Goal: Information Seeking & Learning: Learn about a topic

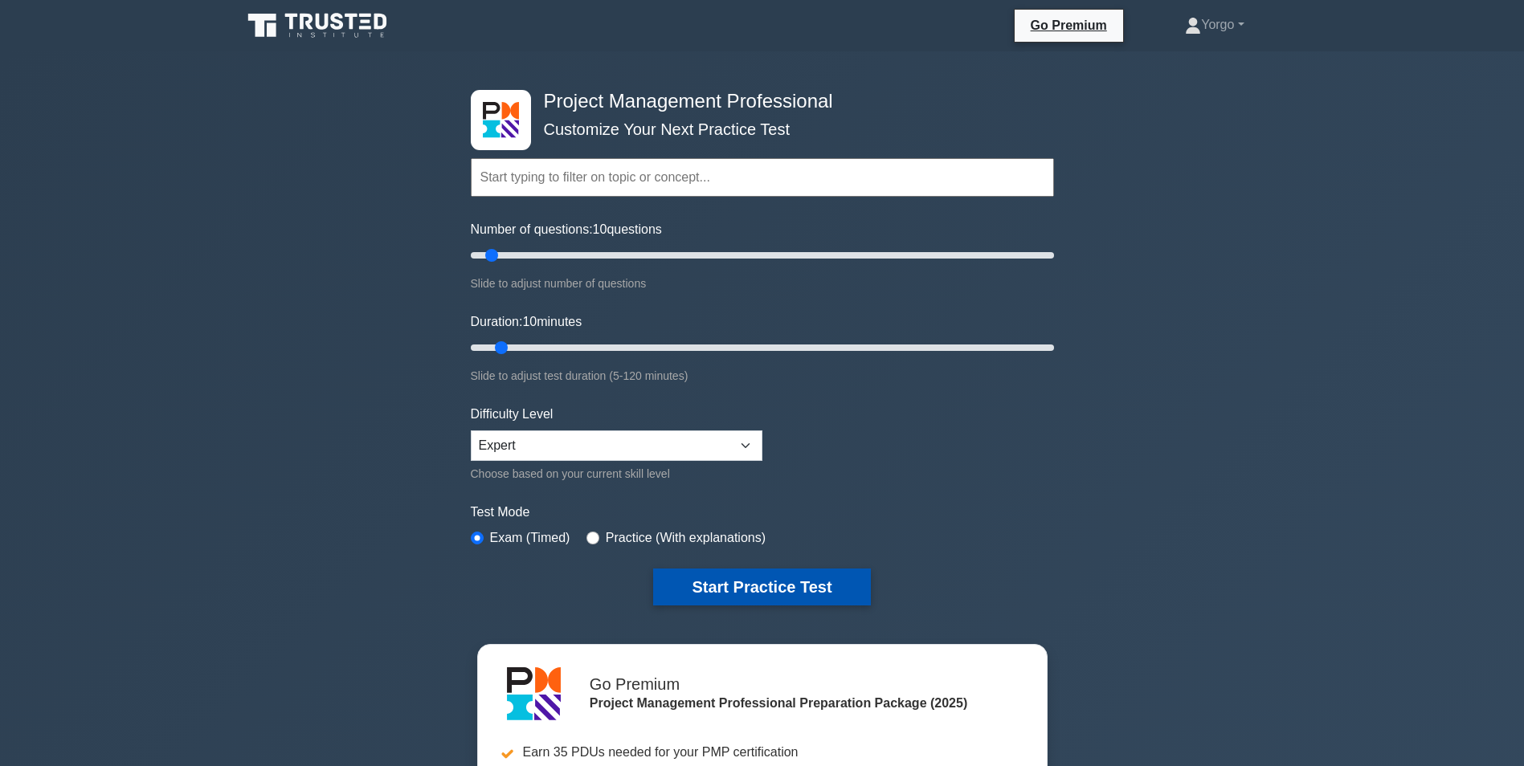
click at [734, 570] on button "Start Practice Test" at bounding box center [761, 587] width 217 height 37
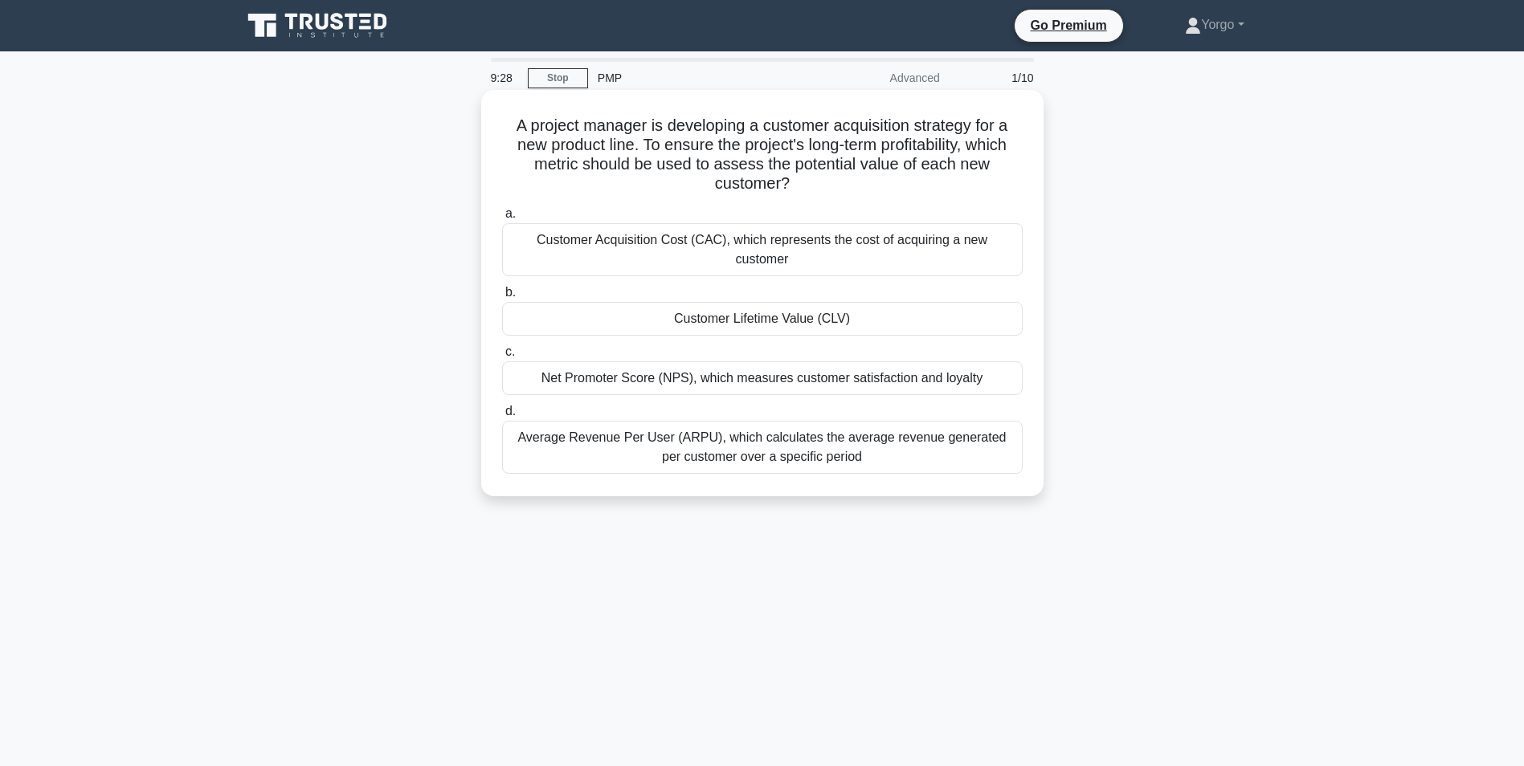
drag, startPoint x: 742, startPoint y: 292, endPoint x: 748, endPoint y: 266, distance: 26.5
click at [748, 283] on label "b. Customer Lifetime Value (CLV)" at bounding box center [762, 309] width 521 height 53
click at [502, 288] on input "b. Customer Lifetime Value (CLV)" at bounding box center [502, 293] width 0 height 10
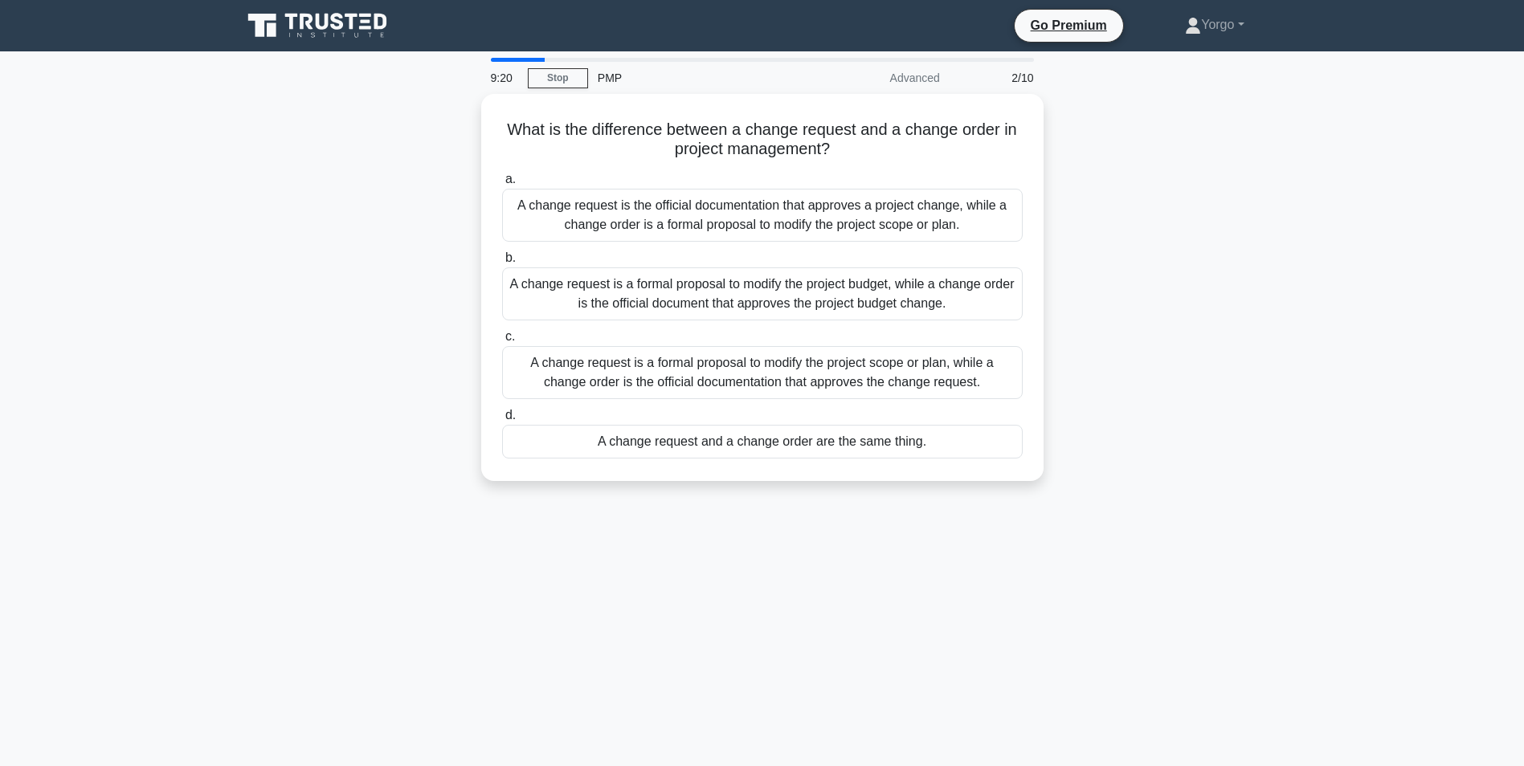
click at [748, 268] on div "A change request is a formal proposal to modify the project budget, while a cha…" at bounding box center [762, 294] width 521 height 53
click at [502, 264] on input "b. A change request is a formal proposal to modify the project budget, while a …" at bounding box center [502, 258] width 0 height 10
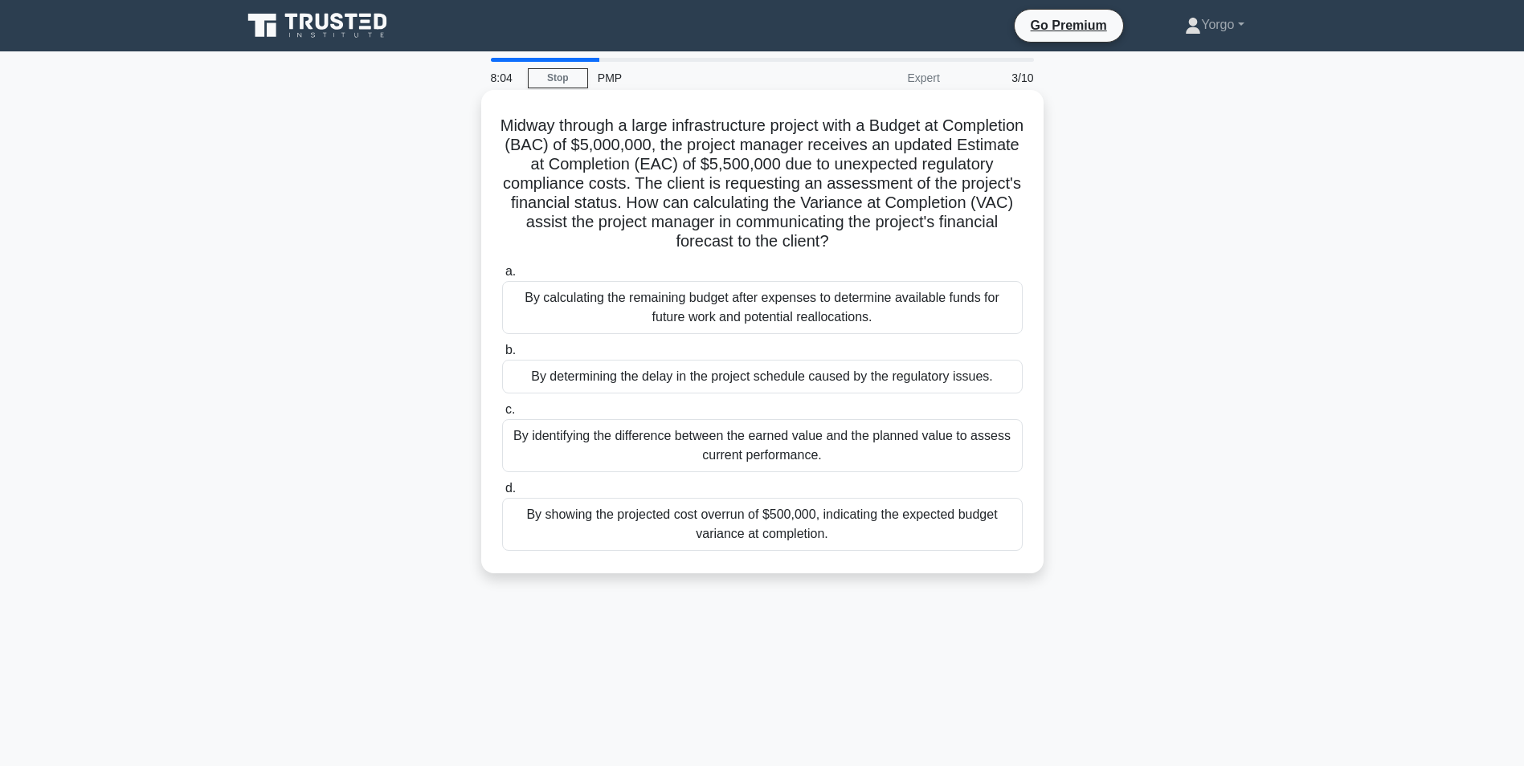
click at [833, 517] on div "By showing the projected cost overrun of $500,000, indicating the expected budg…" at bounding box center [762, 524] width 521 height 53
click at [502, 494] on input "d. By showing the projected cost overrun of $500,000, indicating the expected b…" at bounding box center [502, 489] width 0 height 10
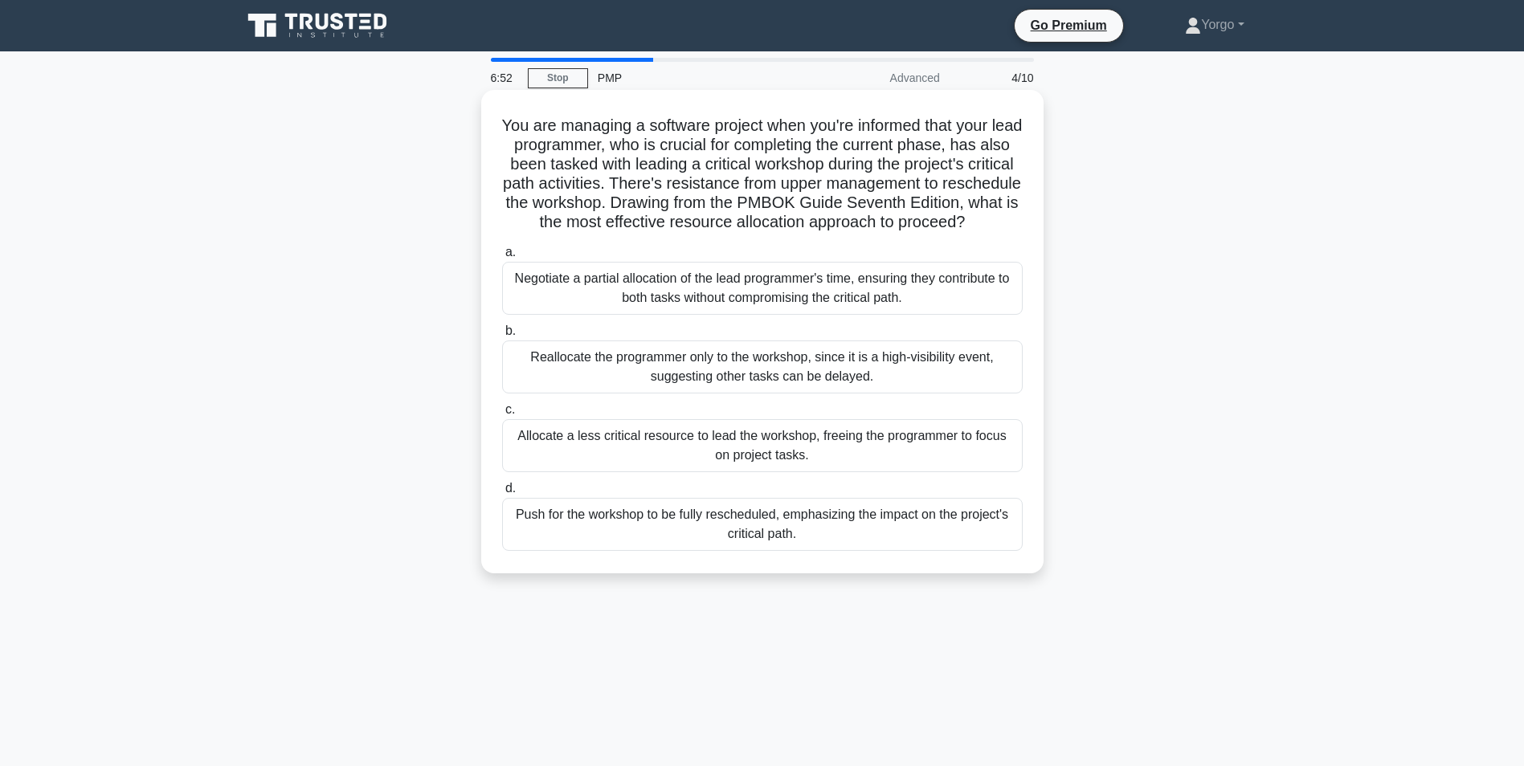
click at [676, 472] on div "Allocate a less critical resource to lead the workshop, freeing the programmer …" at bounding box center [762, 445] width 521 height 53
click at [502, 415] on input "c. Allocate a less critical resource to lead the workshop, freeing the programm…" at bounding box center [502, 410] width 0 height 10
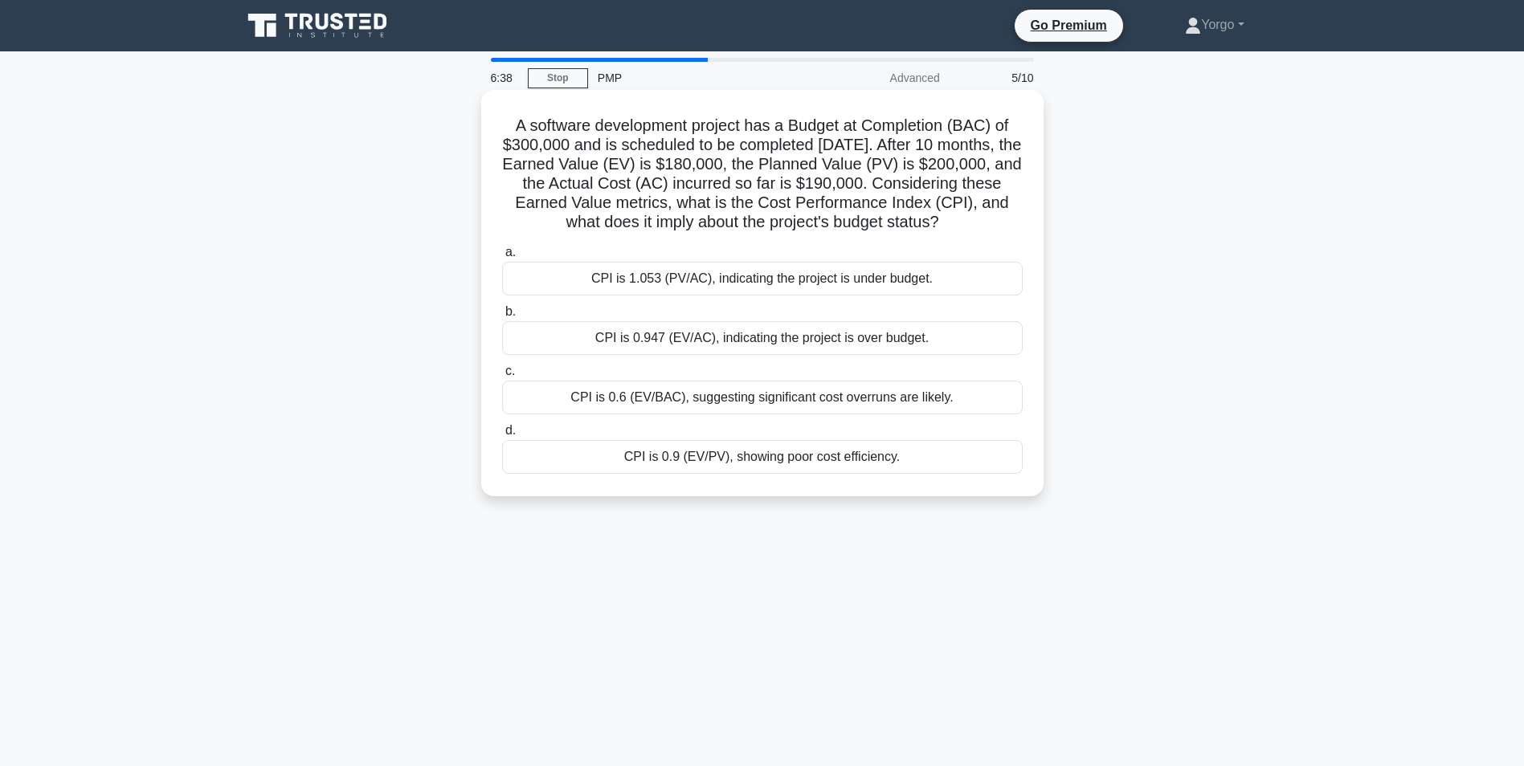
click at [832, 156] on h5 "A software development project has a Budget at Completion (BAC) of $300,000 and…" at bounding box center [762, 174] width 524 height 117
click at [762, 355] on div "CPI is 0.947 (EV/AC), indicating the project is over budget." at bounding box center [762, 338] width 521 height 34
click at [502, 317] on input "b. CPI is 0.947 (EV/AC), indicating the project is over budget." at bounding box center [502, 312] width 0 height 10
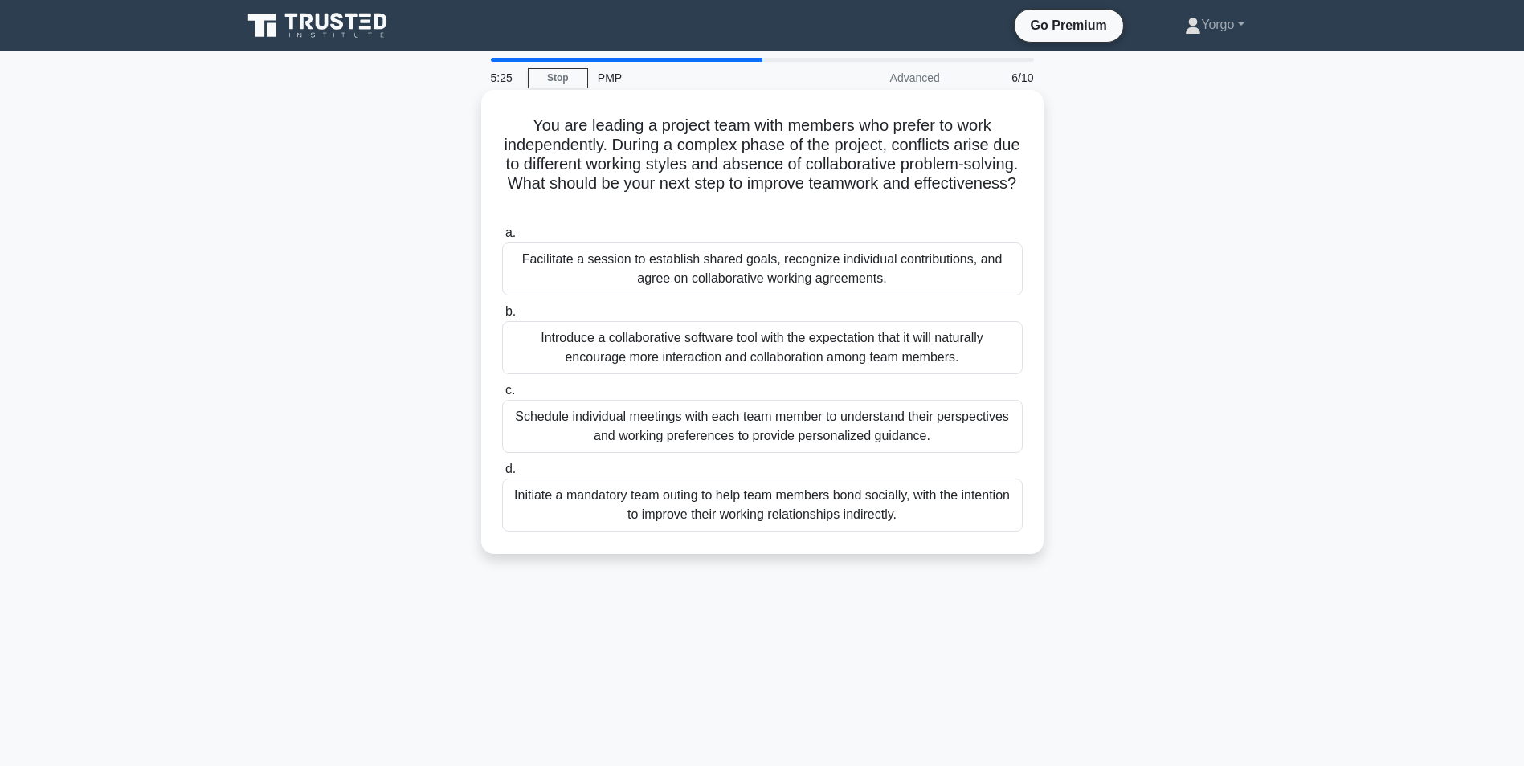
click at [636, 288] on div "Facilitate a session to establish shared goals, recognize individual contributi…" at bounding box center [762, 269] width 521 height 53
click at [502, 239] on input "a. Facilitate a session to establish shared goals, recognize individual contrib…" at bounding box center [502, 233] width 0 height 10
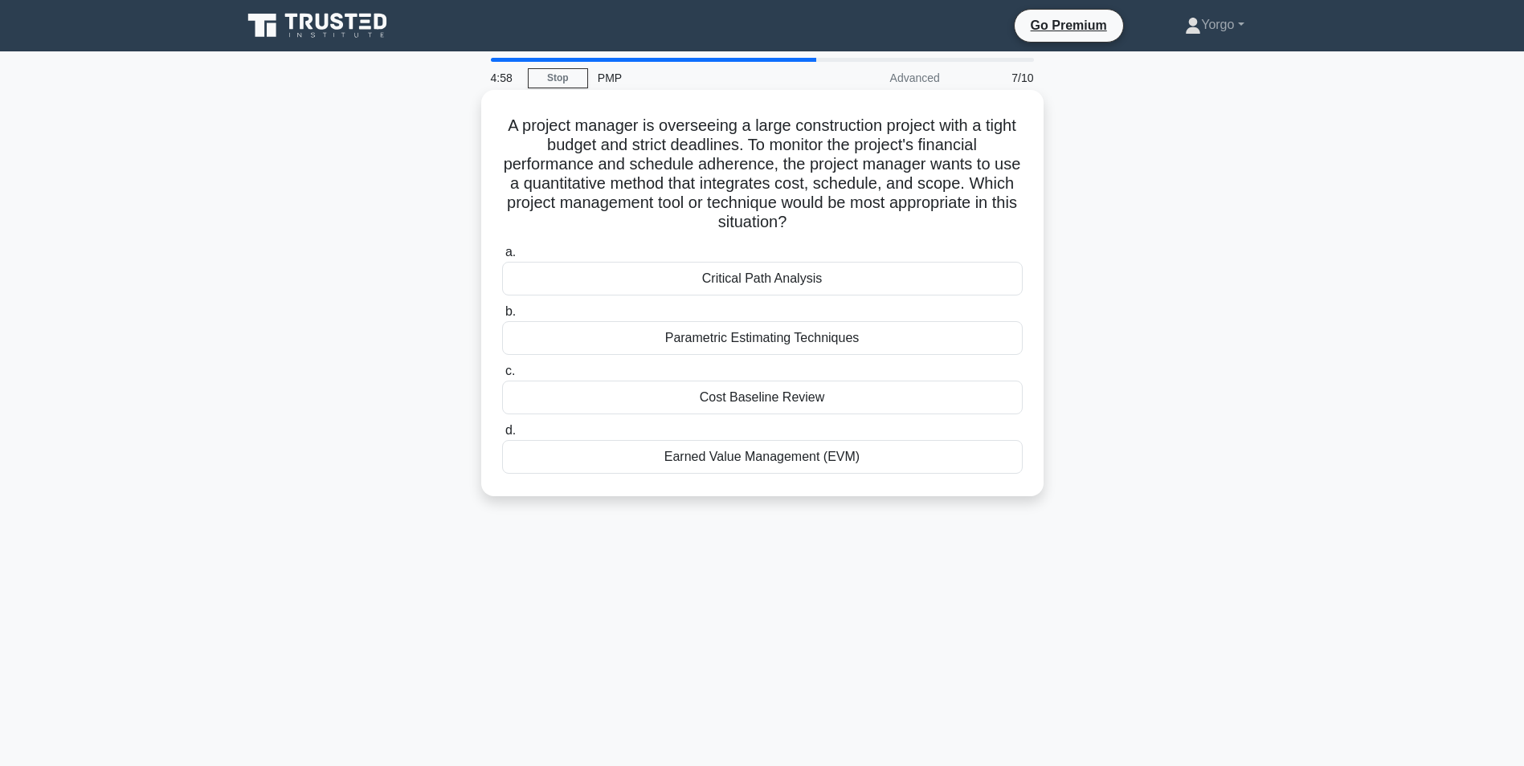
click at [781, 342] on div "Parametric Estimating Techniques" at bounding box center [762, 338] width 521 height 34
click at [502, 317] on input "b. Parametric Estimating Techniques" at bounding box center [502, 312] width 0 height 10
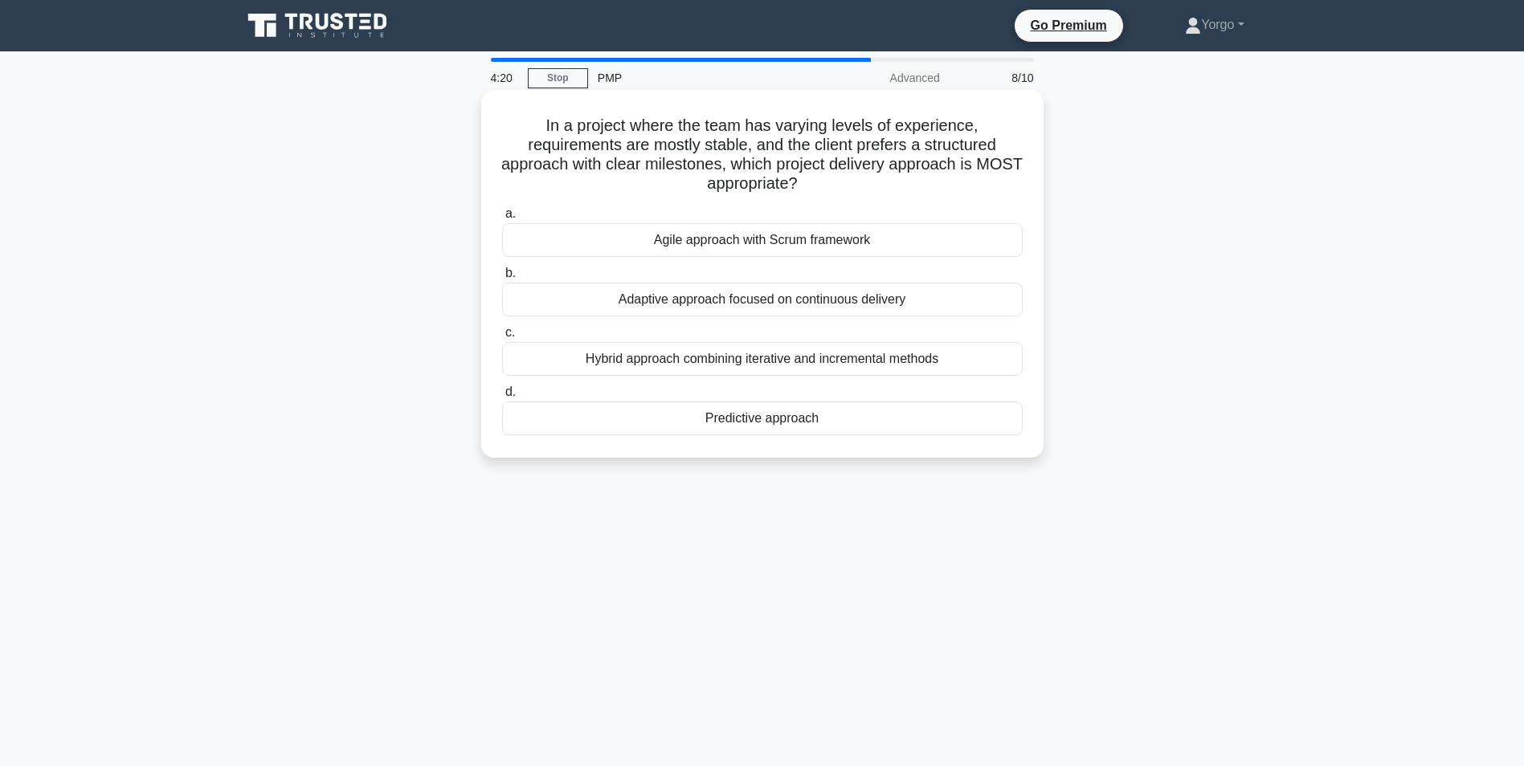
click at [719, 419] on div "Predictive approach" at bounding box center [762, 419] width 521 height 34
click at [502, 398] on input "d. Predictive approach" at bounding box center [502, 392] width 0 height 10
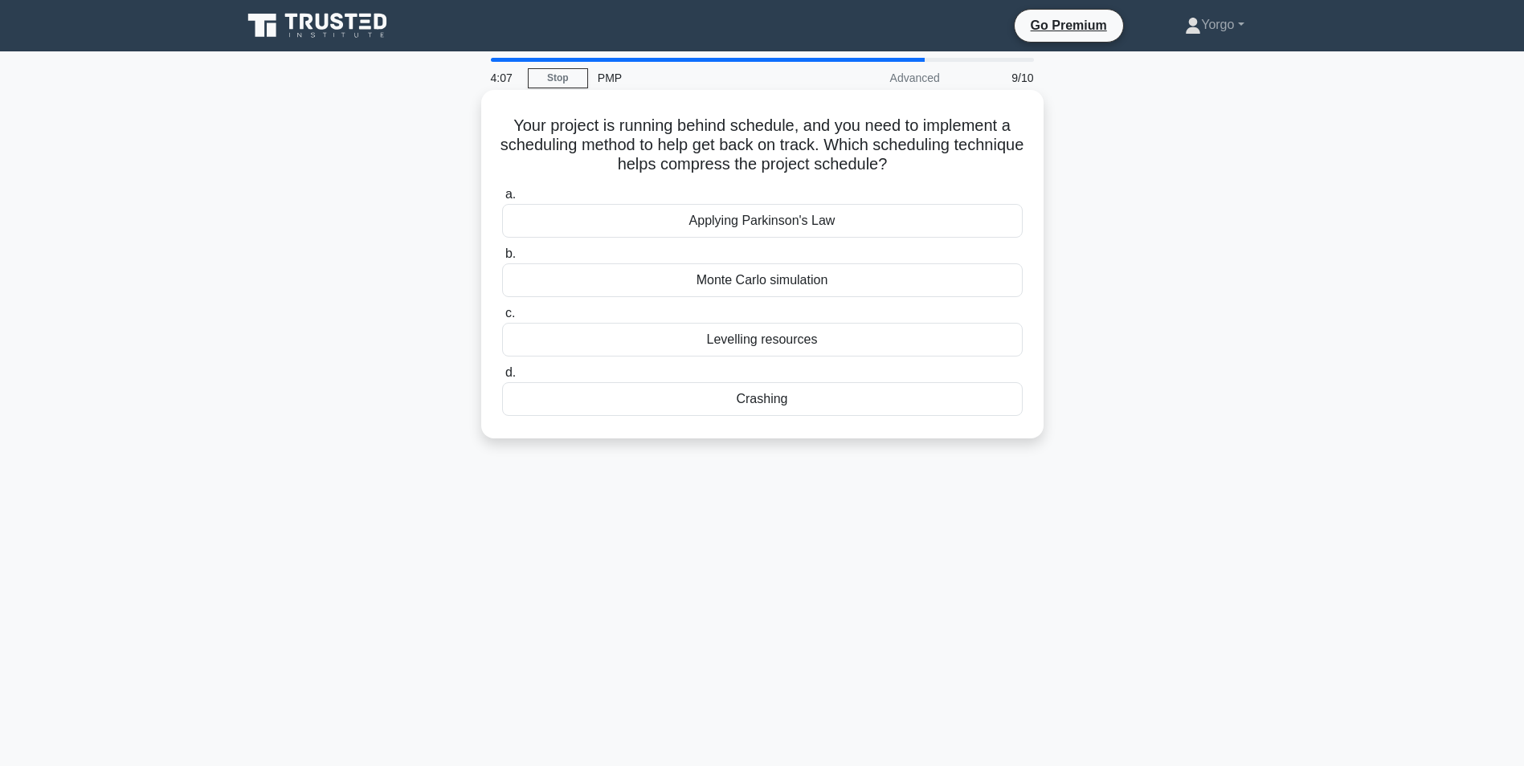
click at [688, 398] on div "Crashing" at bounding box center [762, 399] width 521 height 34
click at [502, 378] on input "d. Crashing" at bounding box center [502, 373] width 0 height 10
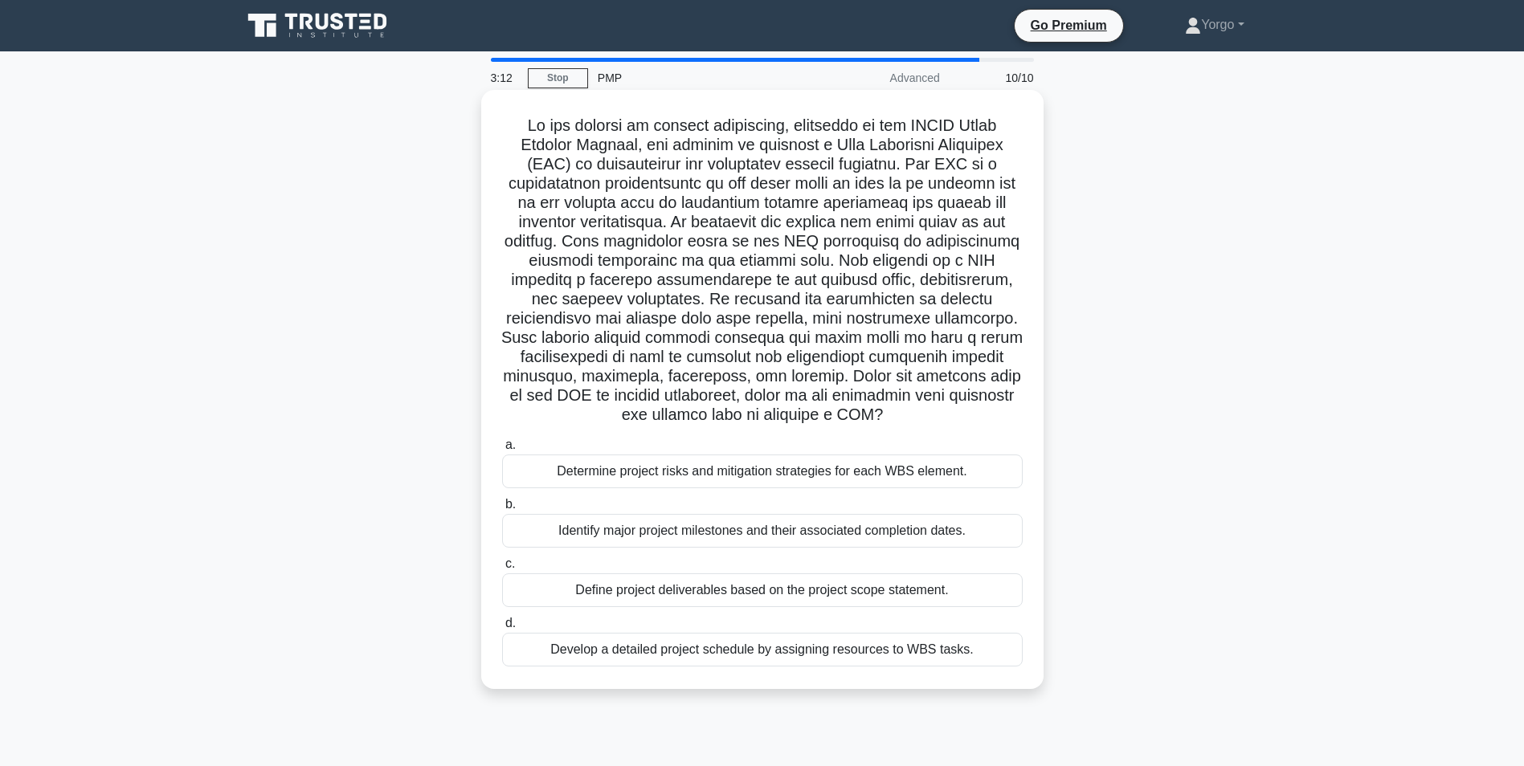
click at [665, 588] on div "Define project deliverables based on the project scope statement." at bounding box center [762, 591] width 521 height 34
click at [502, 570] on input "c. Define project deliverables based on the project scope statement." at bounding box center [502, 564] width 0 height 10
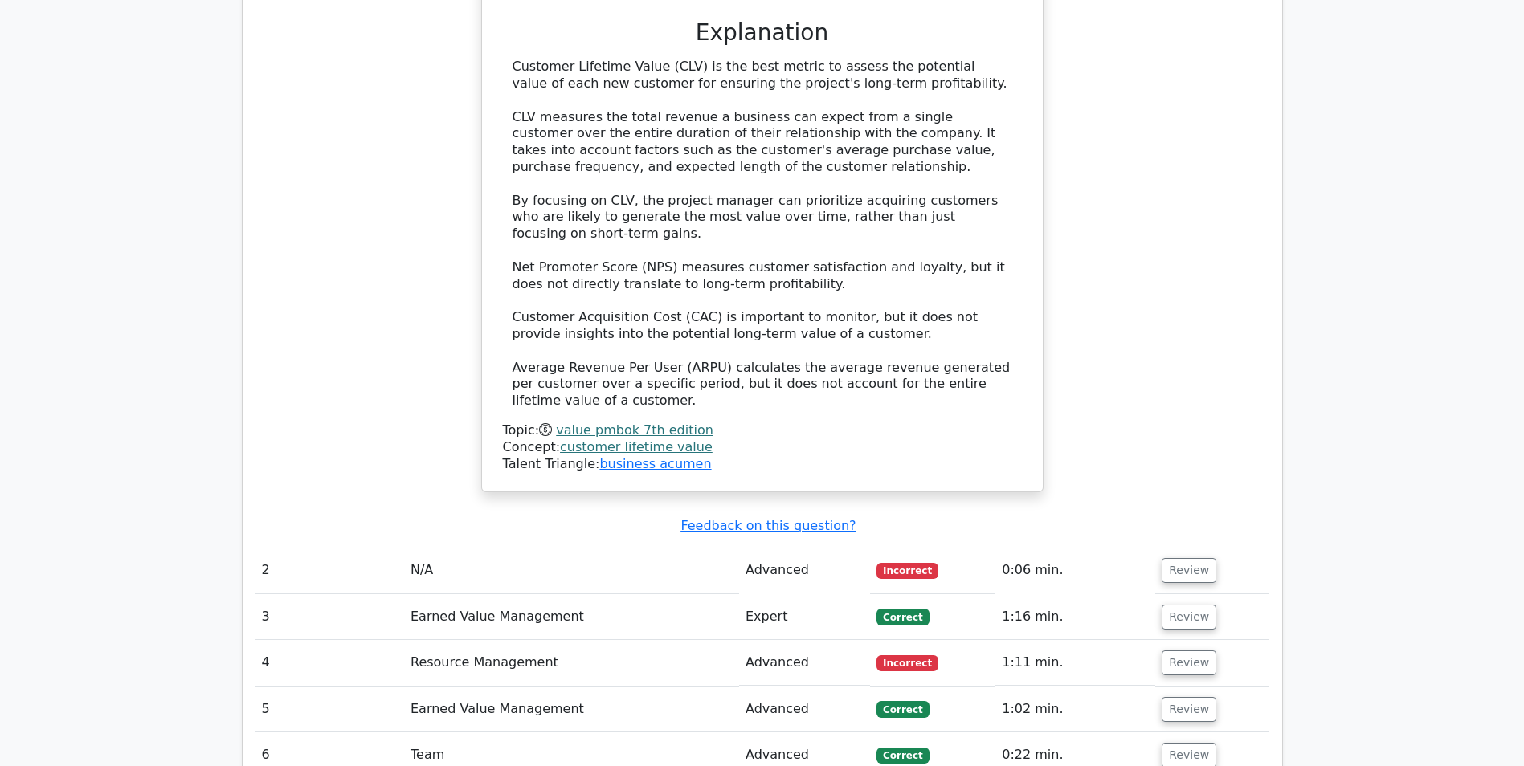
scroll to position [1813, 0]
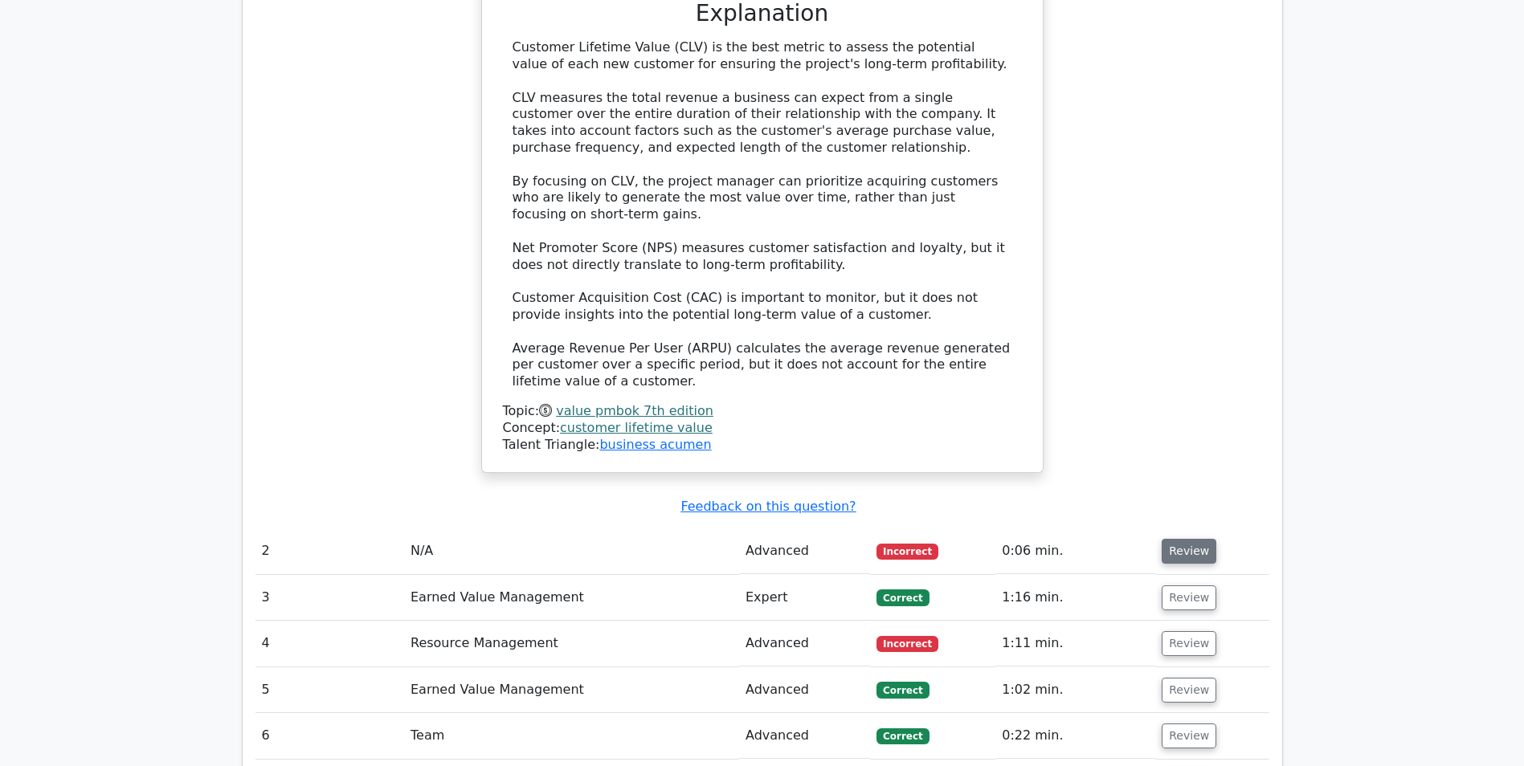
click at [1180, 539] on button "Review" at bounding box center [1189, 551] width 55 height 25
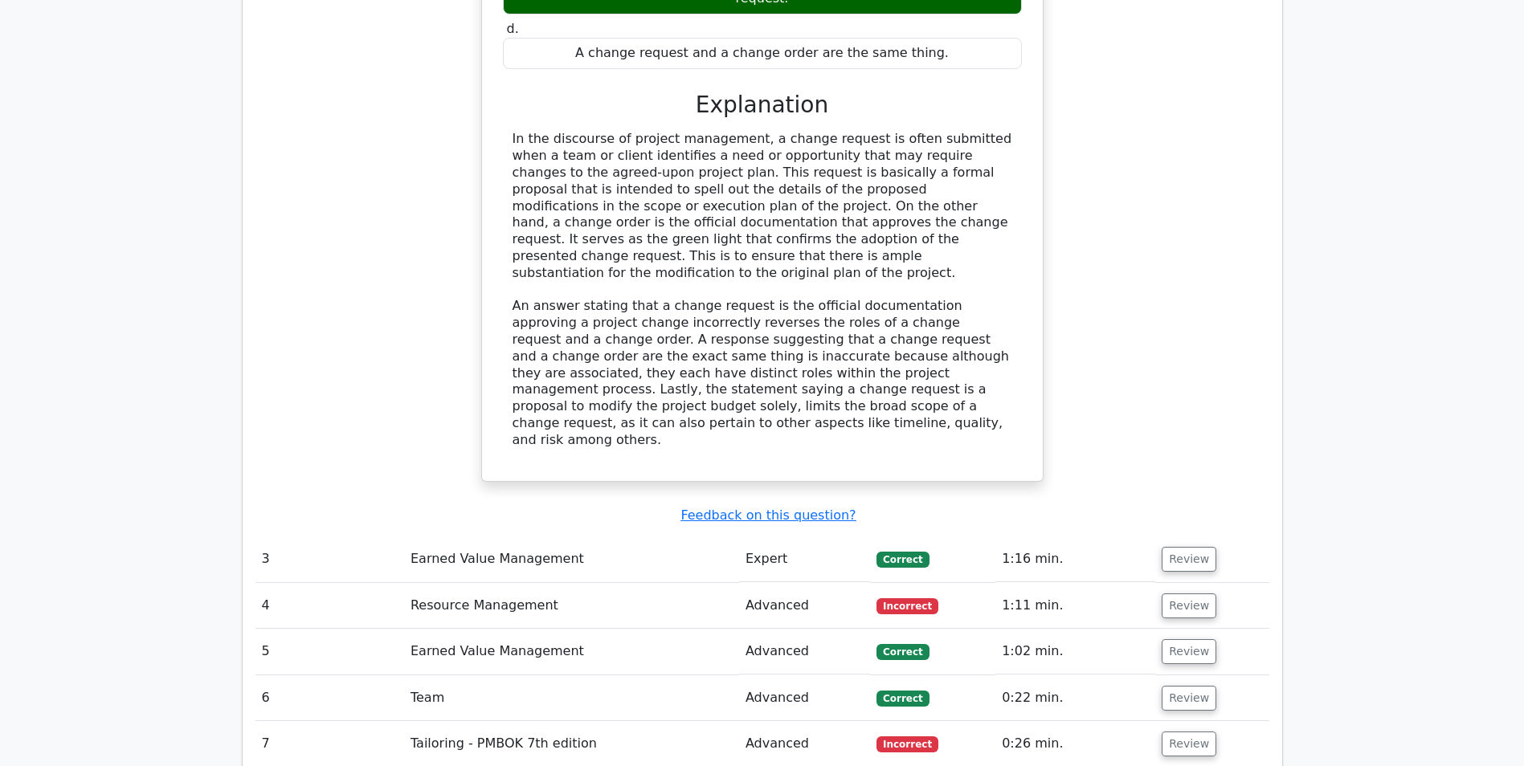
scroll to position [2694, 0]
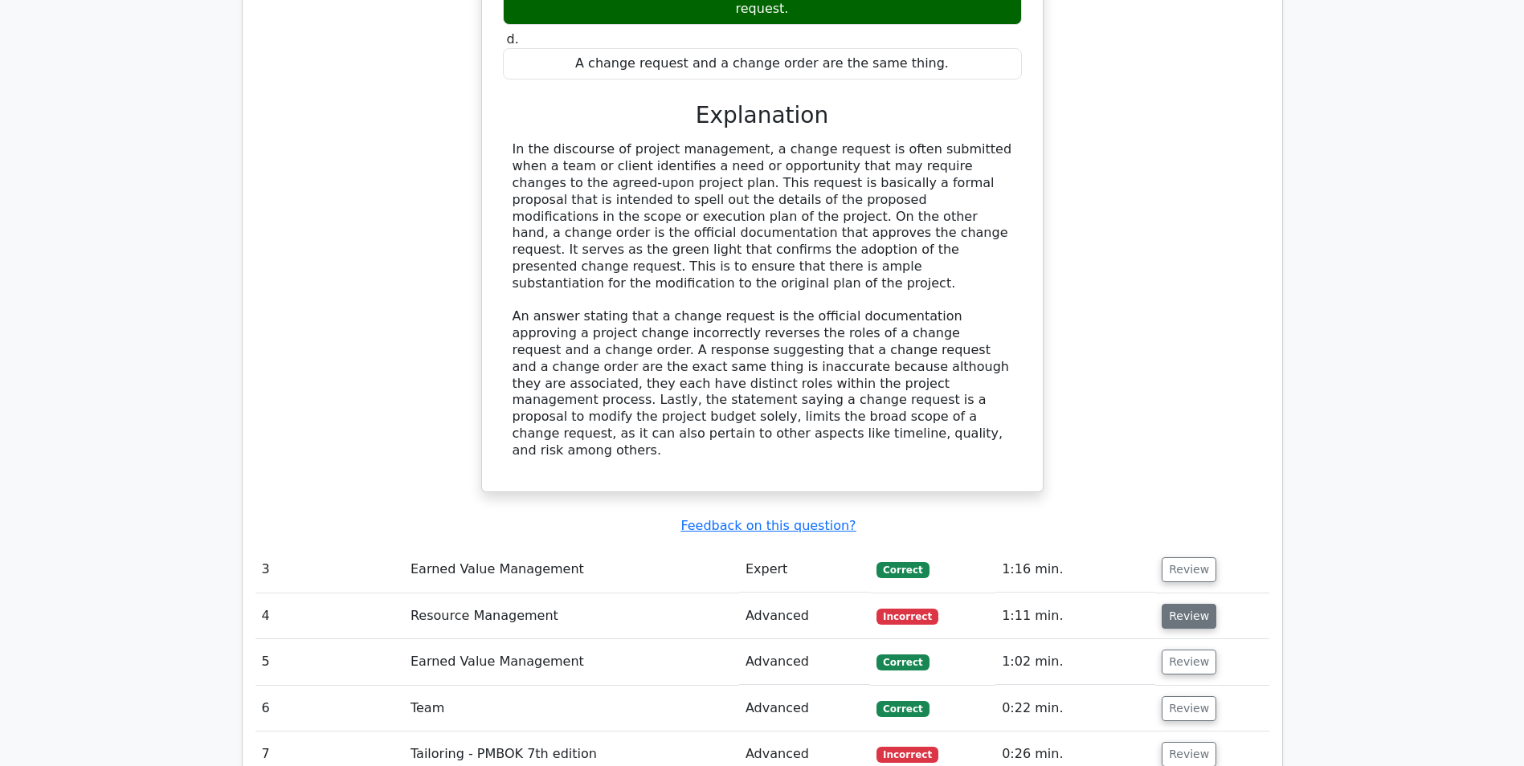
click at [1174, 604] on button "Review" at bounding box center [1189, 616] width 55 height 25
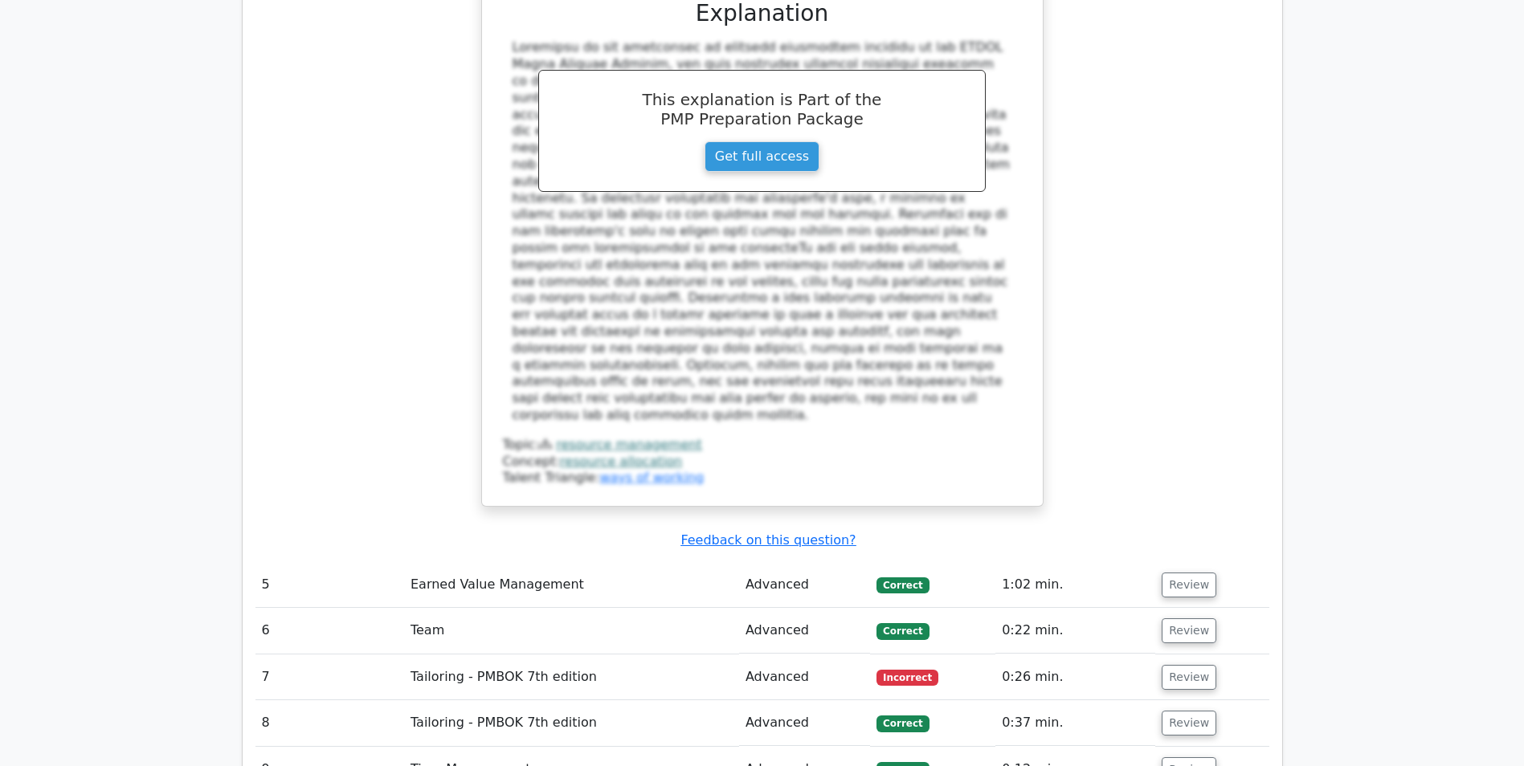
scroll to position [3815, 0]
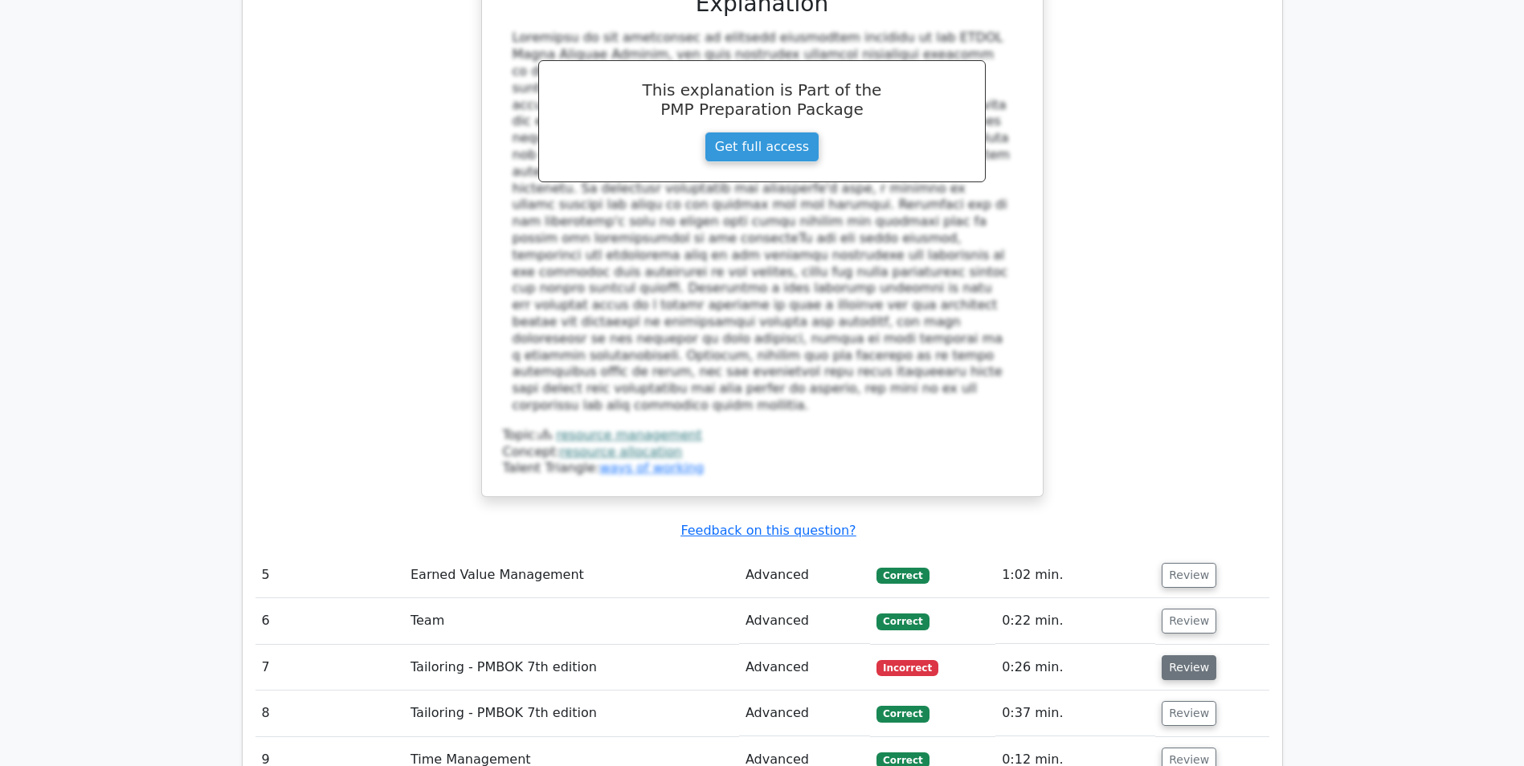
click at [1164, 656] on button "Review" at bounding box center [1189, 668] width 55 height 25
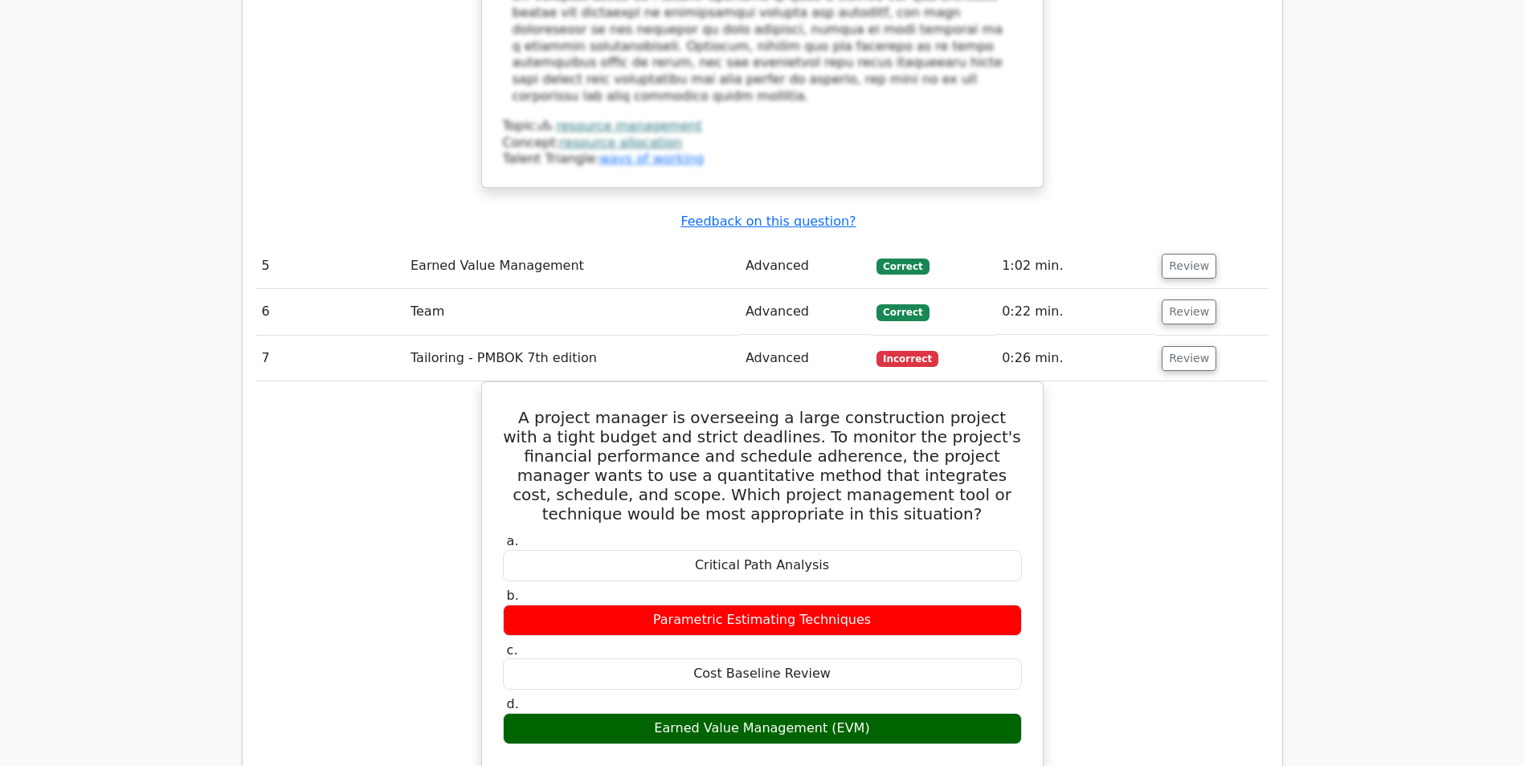
scroll to position [4135, 0]
